Goal: Information Seeking & Learning: Learn about a topic

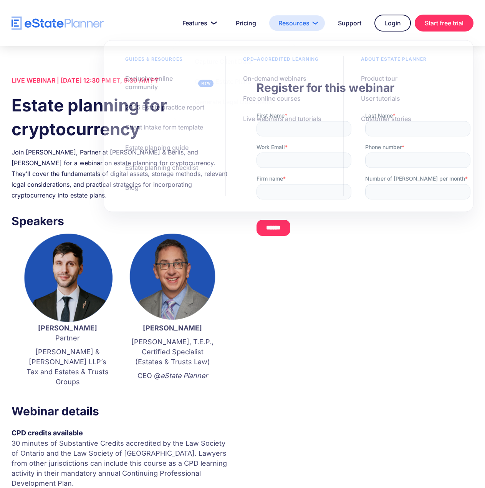
click at [307, 24] on link "Resources" at bounding box center [297, 22] width 56 height 15
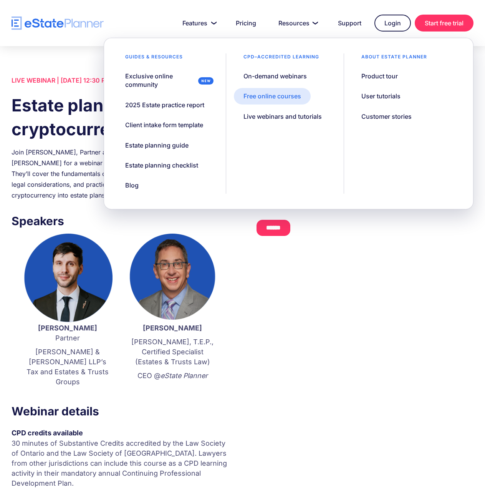
click at [285, 91] on link "Free online courses" at bounding box center [272, 96] width 77 height 16
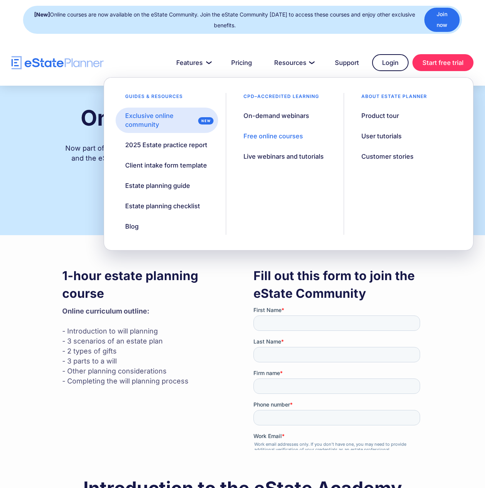
click at [149, 116] on div "Exclusive online community" at bounding box center [160, 120] width 70 height 18
